Goal: Use online tool/utility: Utilize a website feature to perform a specific function

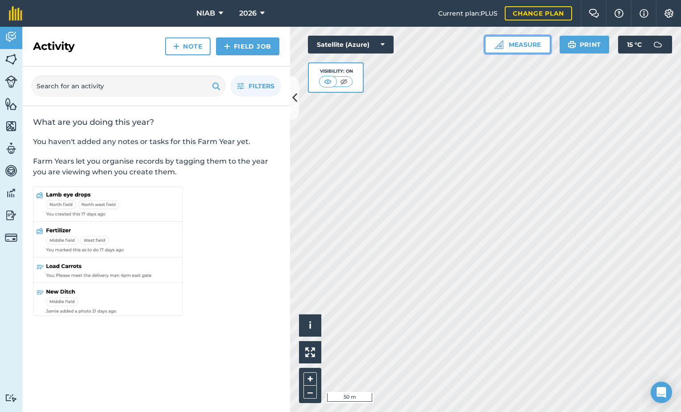
click at [527, 47] on button "Measure" at bounding box center [518, 45] width 66 height 18
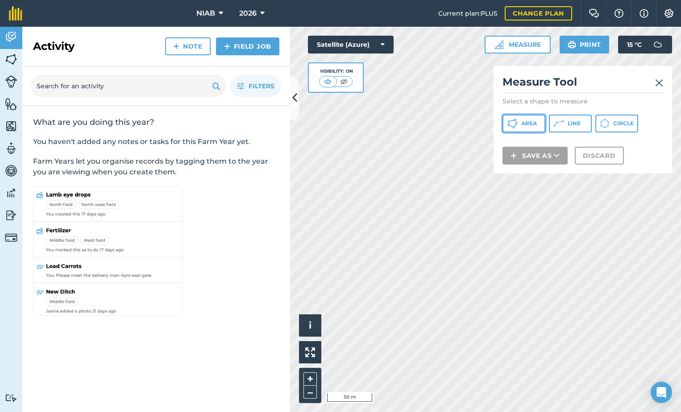
click at [530, 124] on span "Area" at bounding box center [529, 123] width 16 height 7
drag, startPoint x: 621, startPoint y: 75, endPoint x: 659, endPoint y: 167, distance: 99.8
click at [659, 167] on div "Measure Tool Select a shape to measure Area Line Circle Save as Discard" at bounding box center [582, 120] width 178 height 108
click at [661, 170] on div "Measure Tool Select a shape to measure Area Line Circle Save as Discard" at bounding box center [582, 120] width 178 height 108
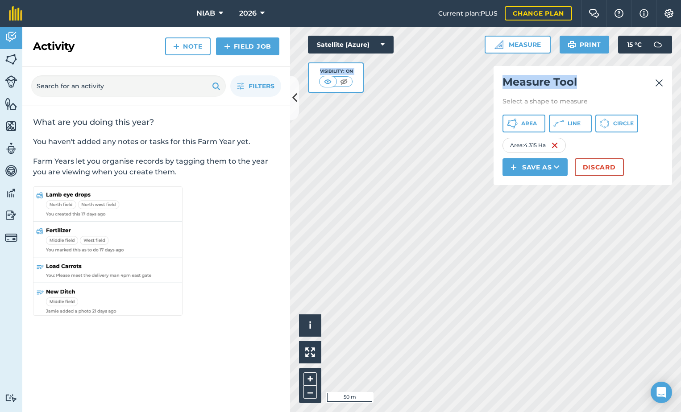
click at [432, 74] on div "Click to start drawing i © 2025 TomTom, Microsoft 50 m + – Satellite (Azure) Vi…" at bounding box center [485, 219] width 391 height 385
click at [659, 83] on img at bounding box center [659, 83] width 8 height 11
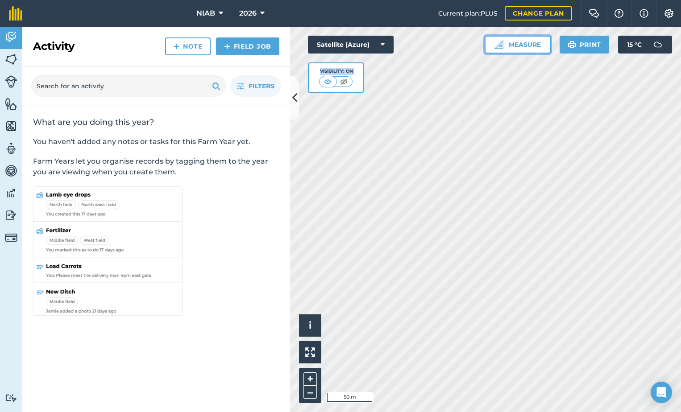
click at [521, 43] on button "Measure" at bounding box center [518, 45] width 66 height 18
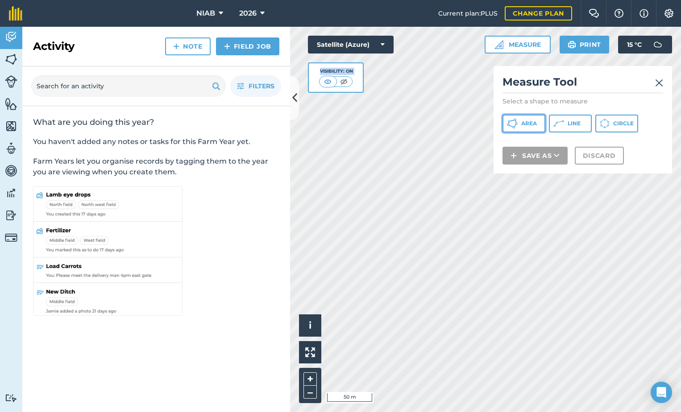
click at [534, 124] on span "Area" at bounding box center [529, 123] width 16 height 7
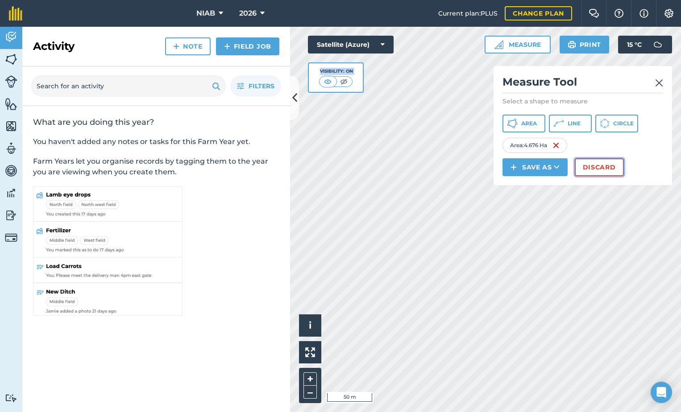
click at [596, 168] on button "Discard" at bounding box center [599, 167] width 49 height 18
